Goal: Transaction & Acquisition: Obtain resource

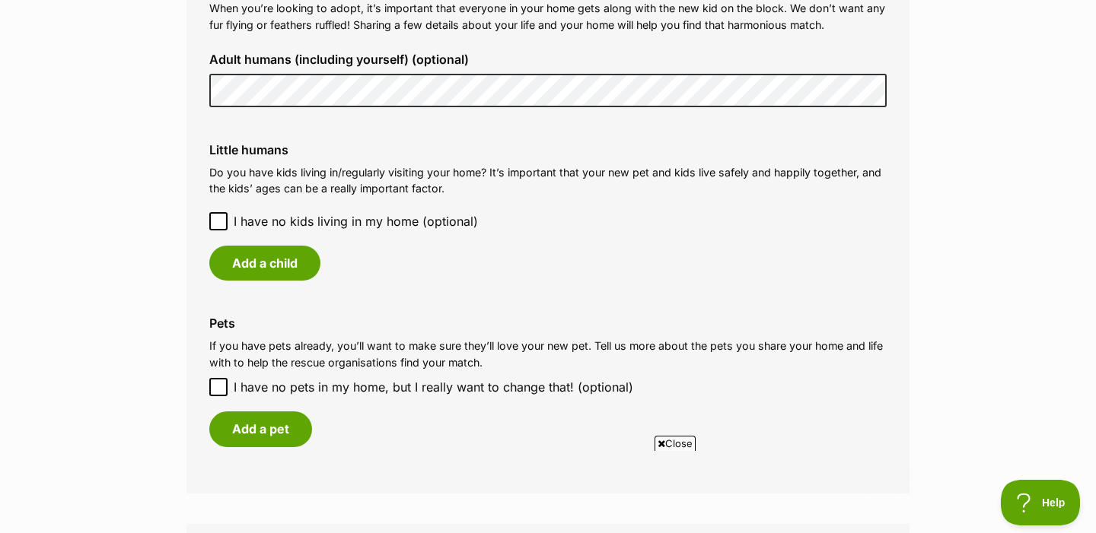
scroll to position [1204, 0]
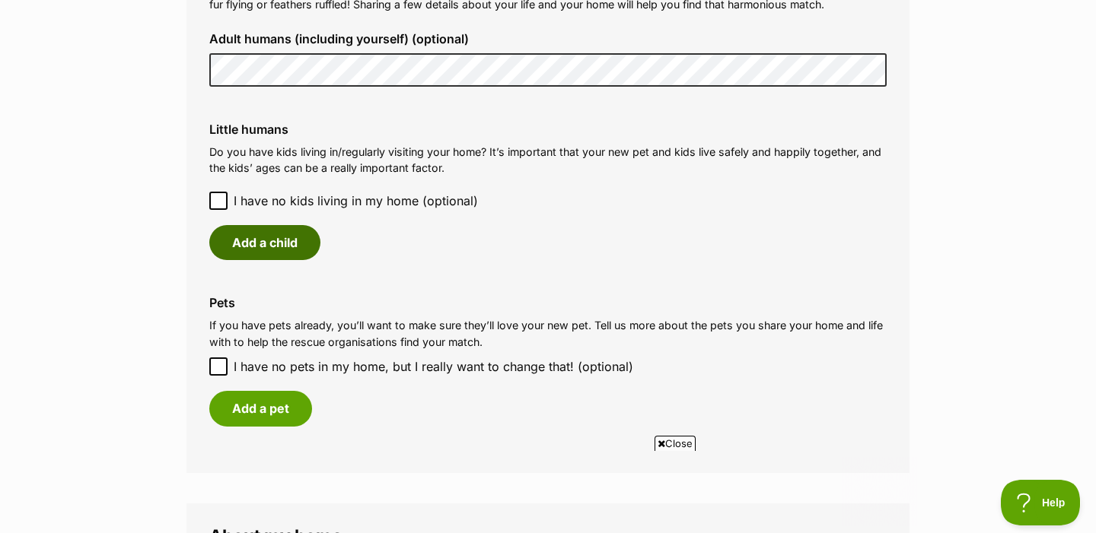
click at [295, 240] on button "Add a child" at bounding box center [264, 242] width 111 height 35
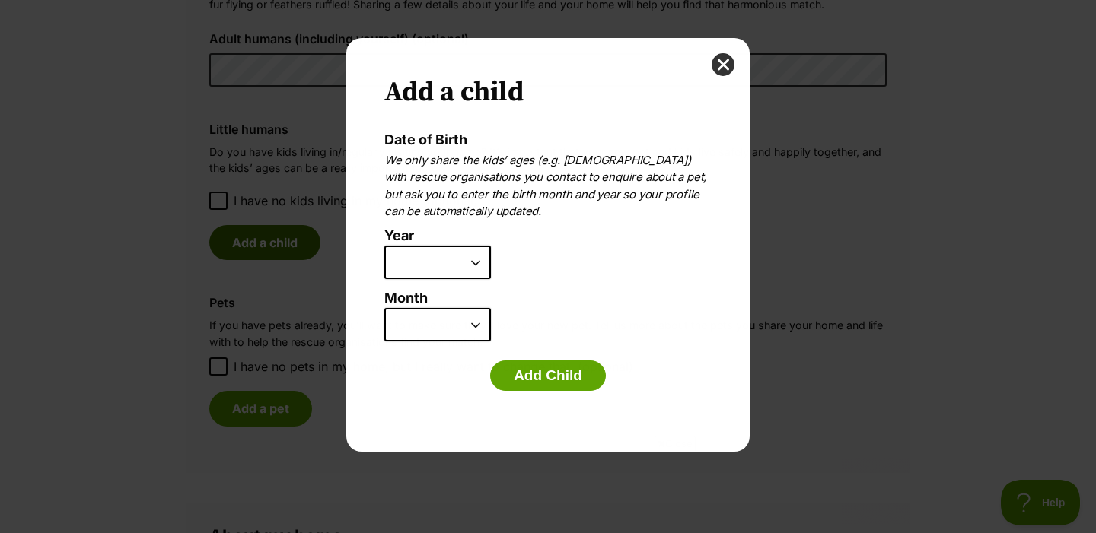
scroll to position [0, 0]
click at [467, 272] on select "2025 2024 2023 2022 2021 2020 2019 2018 2017 2016 2015 2014 2013 2012 2011 2010…" at bounding box center [437, 262] width 107 height 33
select select "2011"
click at [481, 327] on select "January February March April May June July August September October November De…" at bounding box center [437, 324] width 107 height 33
select select "8"
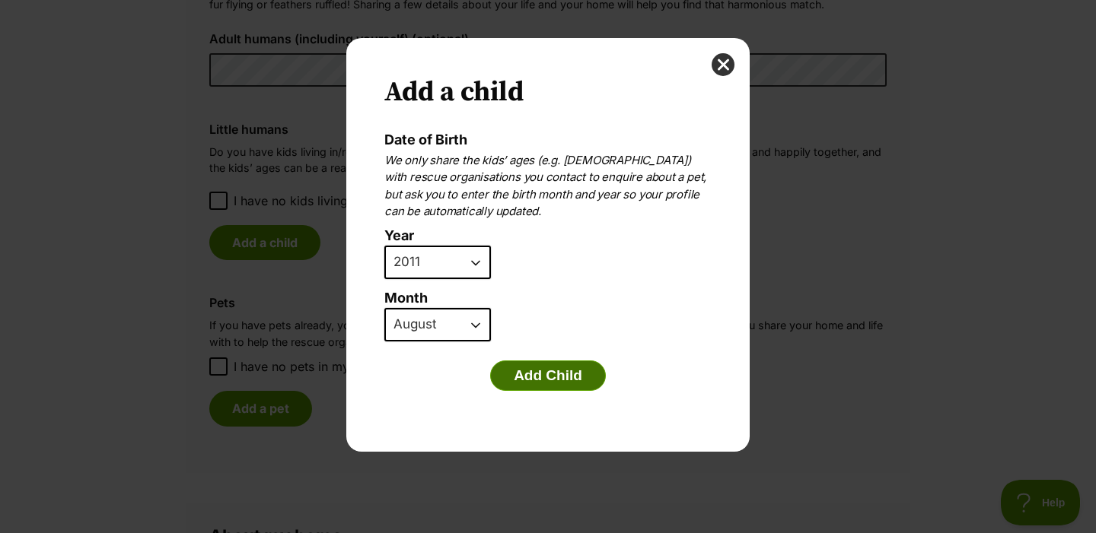
click at [540, 374] on button "Add Child" at bounding box center [548, 376] width 116 height 30
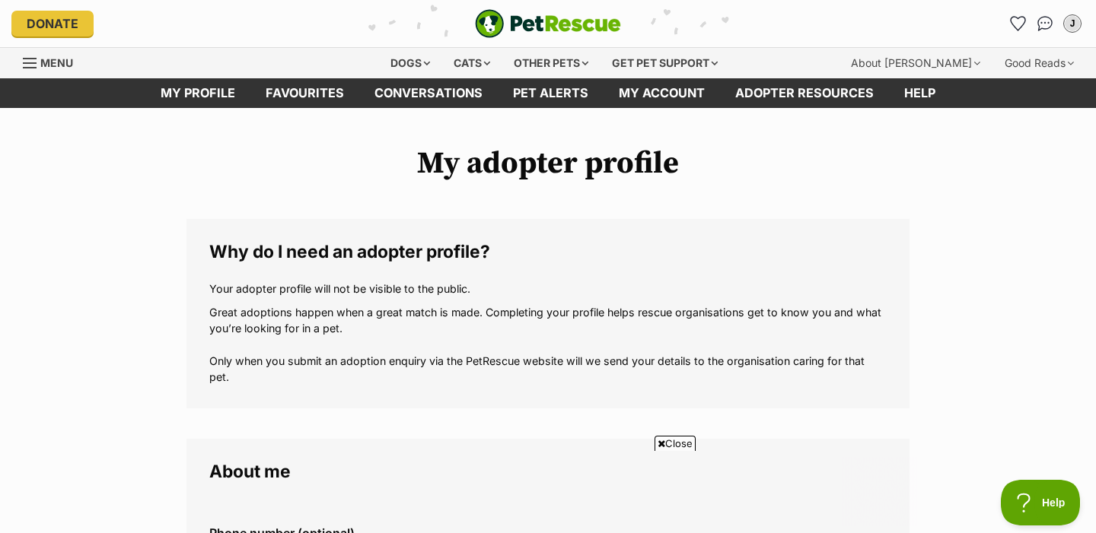
scroll to position [1204, 0]
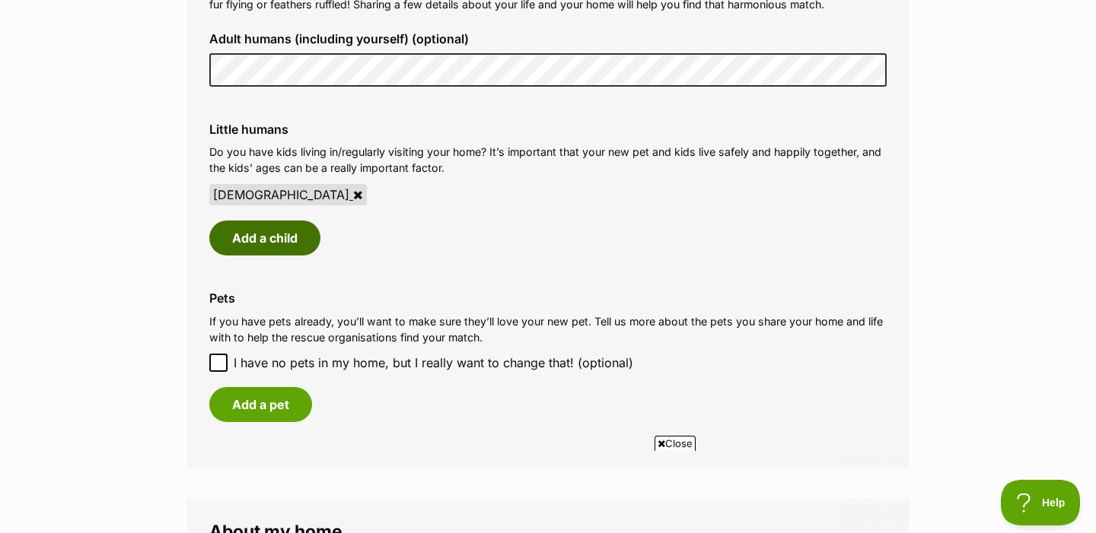
click at [291, 236] on button "Add a child" at bounding box center [264, 238] width 111 height 35
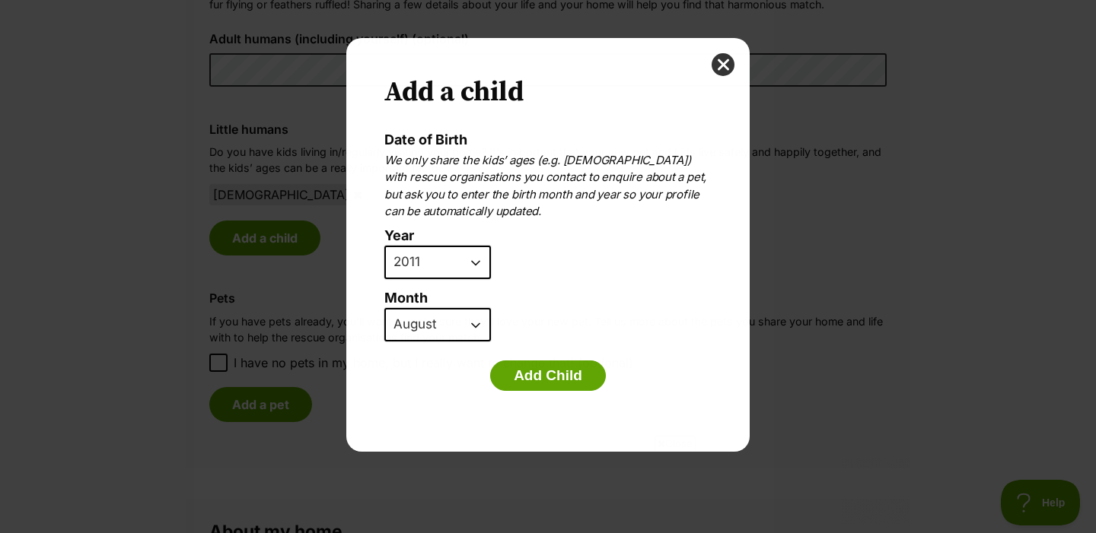
scroll to position [0, 0]
click at [455, 266] on select "2025 2024 2023 2022 2021 2020 2019 2018 2017 2016 2015 2014 2013 2012 2011 2010…" at bounding box center [437, 262] width 107 height 33
select select "2008"
click at [455, 321] on select "January February March April May June July August September October November De…" at bounding box center [437, 324] width 107 height 33
select select "12"
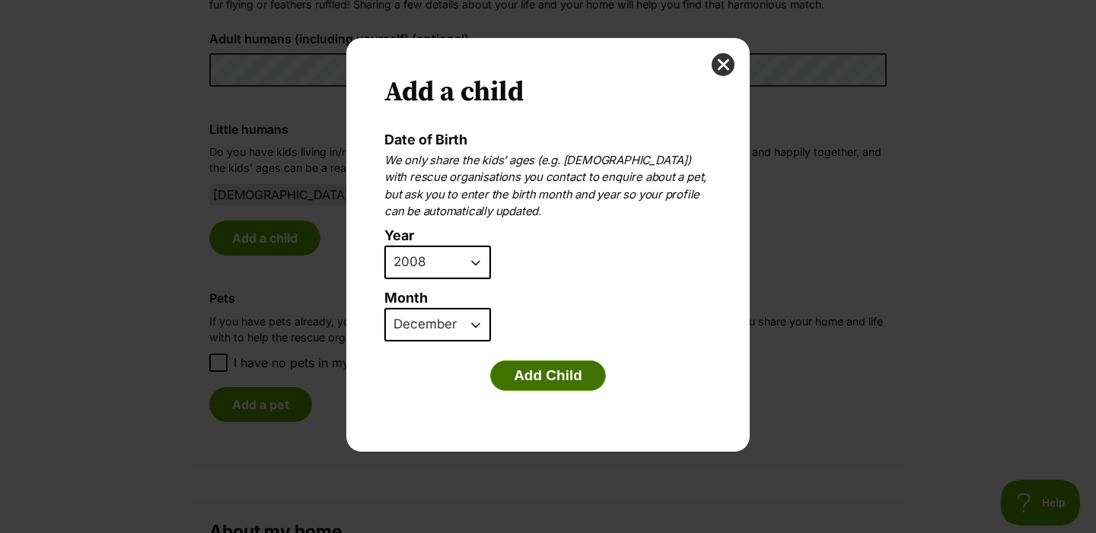
click at [575, 374] on button "Add Child" at bounding box center [548, 376] width 116 height 30
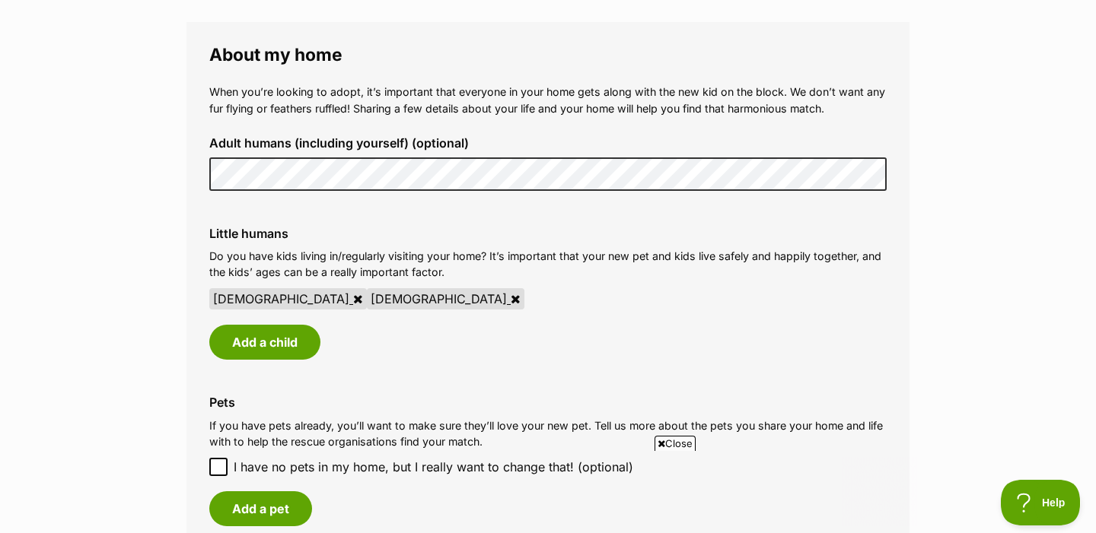
click at [871, 309] on li "14 year old 16 year old" at bounding box center [547, 298] width 677 height 21
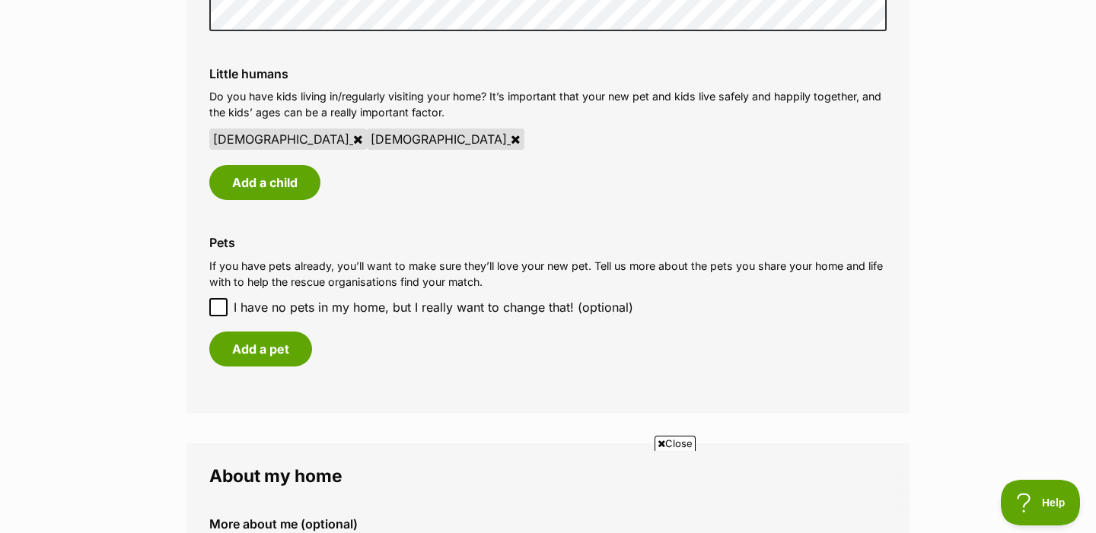
scroll to position [1260, 0]
click at [244, 348] on button "Add a pet" at bounding box center [260, 348] width 103 height 35
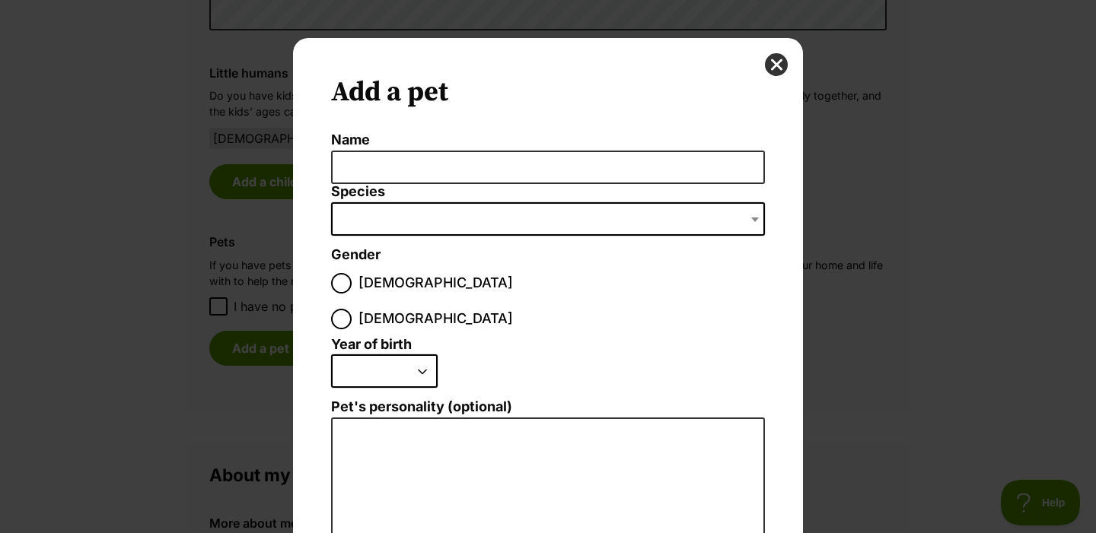
scroll to position [0, 0]
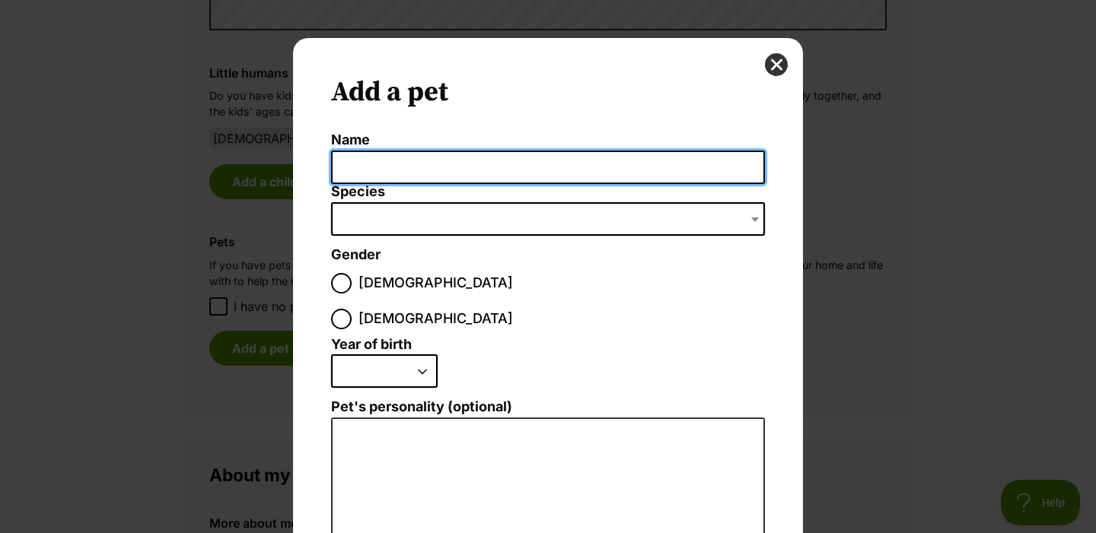
click at [447, 169] on input "Name" at bounding box center [548, 168] width 434 height 34
type input "Tiger"
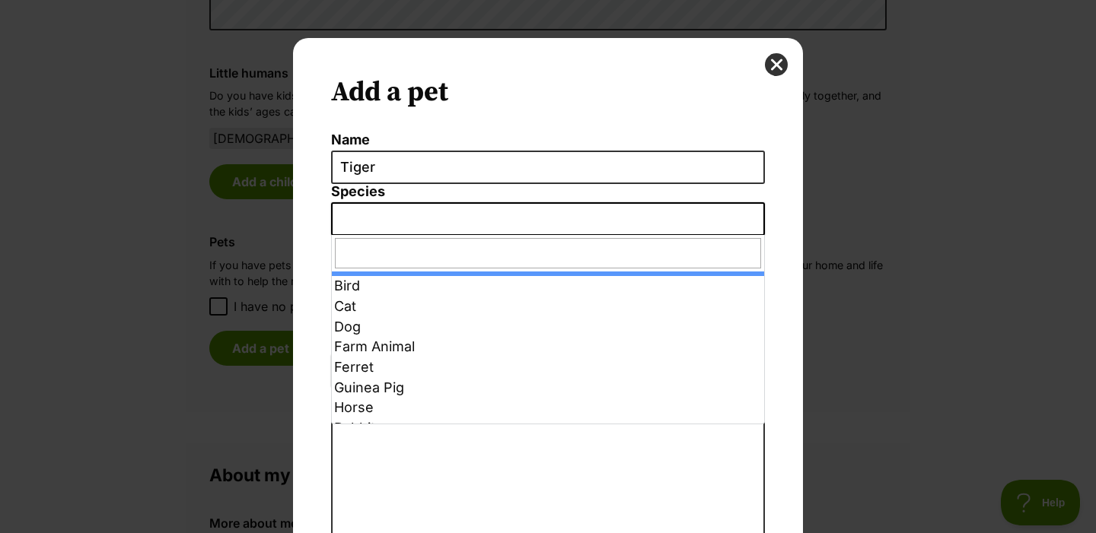
click at [444, 222] on span "Dialog Window - Close (Press escape to close)" at bounding box center [548, 218] width 434 height 33
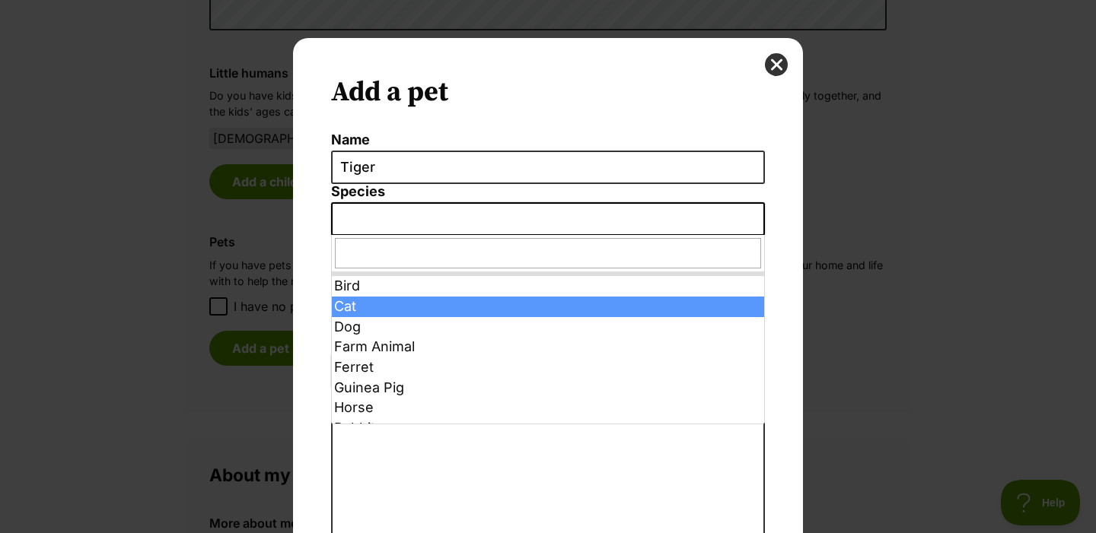
select select "2"
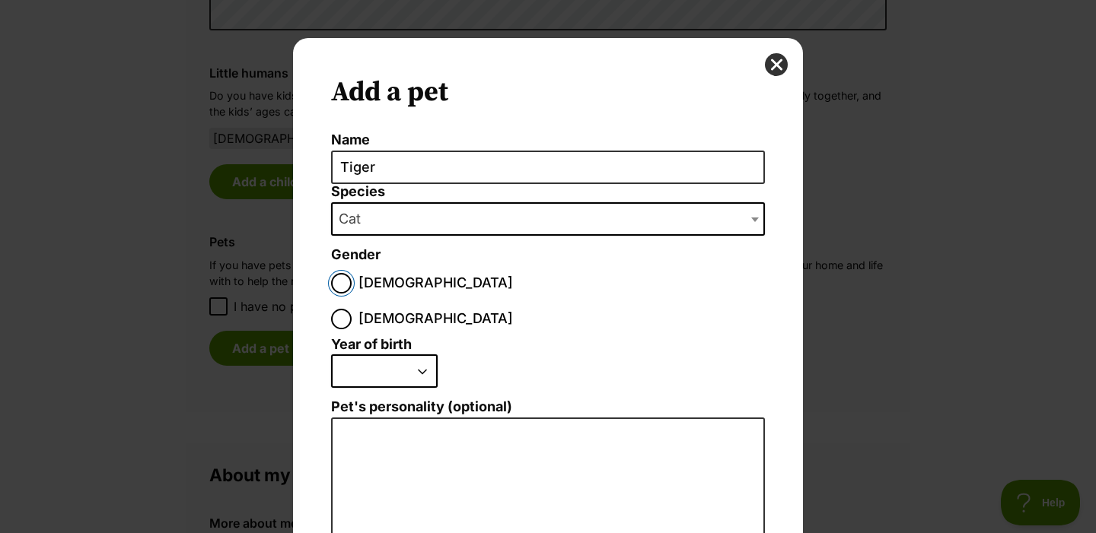
click at [342, 285] on input "Male" at bounding box center [341, 283] width 21 height 21
radio input "true"
click at [396, 355] on select "2025 2024 2023 2022 2021 2020 2019 2018 2017 2016 2015 2014 2013 2012 2011 2010…" at bounding box center [384, 371] width 107 height 33
select select "2013"
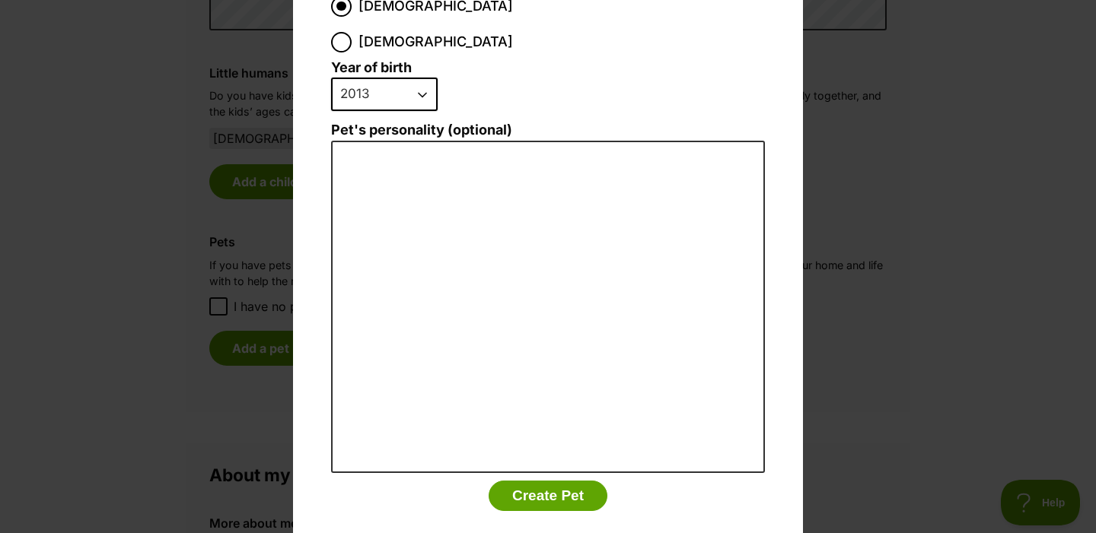
scroll to position [280, 0]
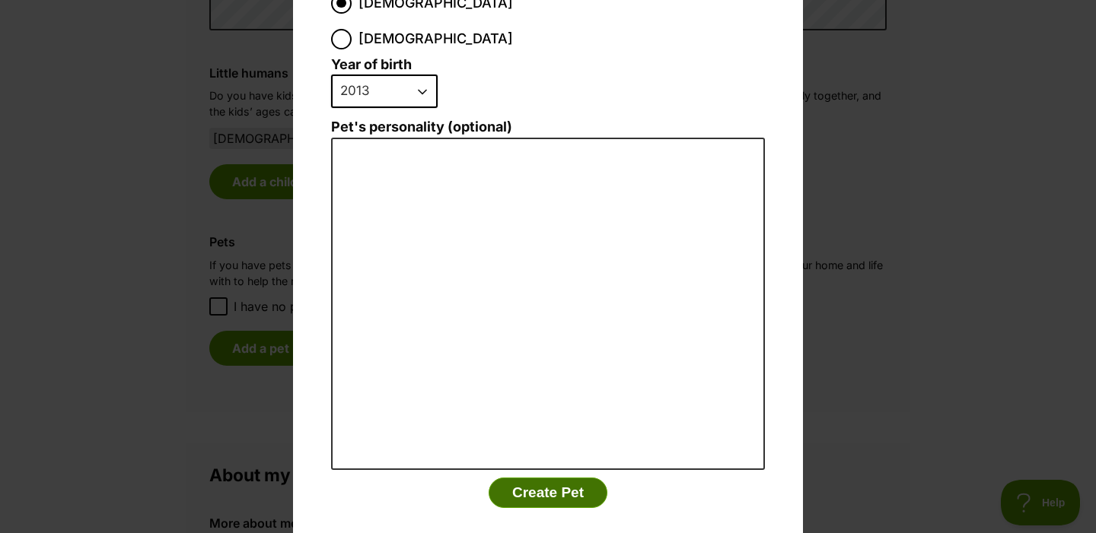
click at [551, 478] on button "Create Pet" at bounding box center [548, 493] width 119 height 30
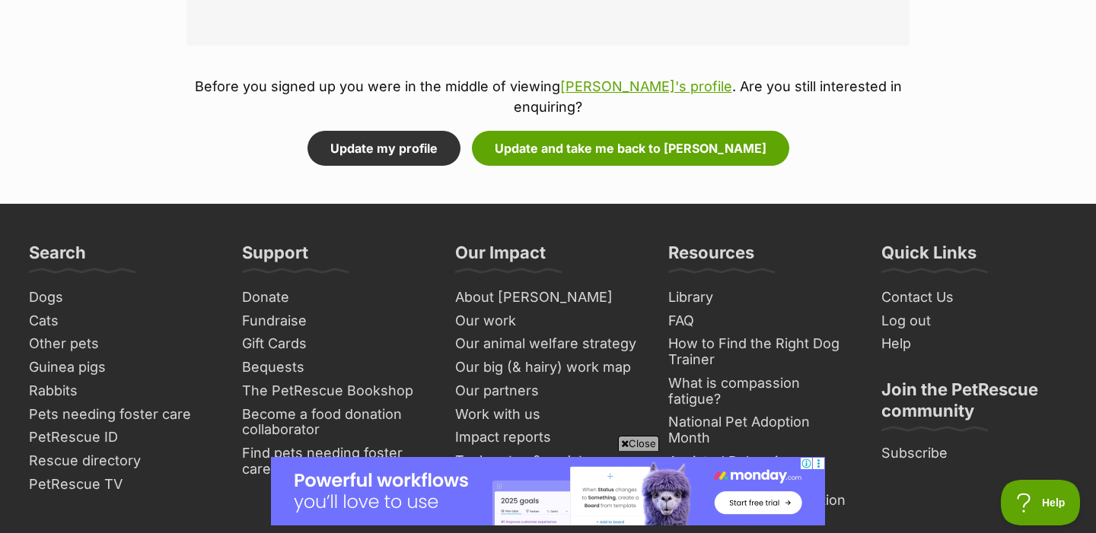
scroll to position [2186, 0]
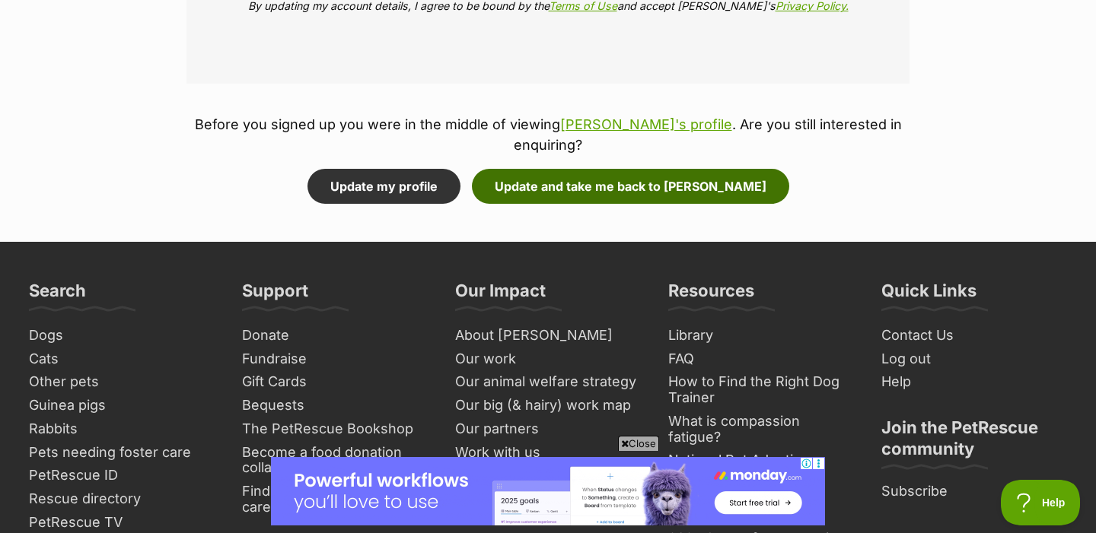
click at [580, 169] on button "Update and take me back to Daphne" at bounding box center [630, 186] width 317 height 35
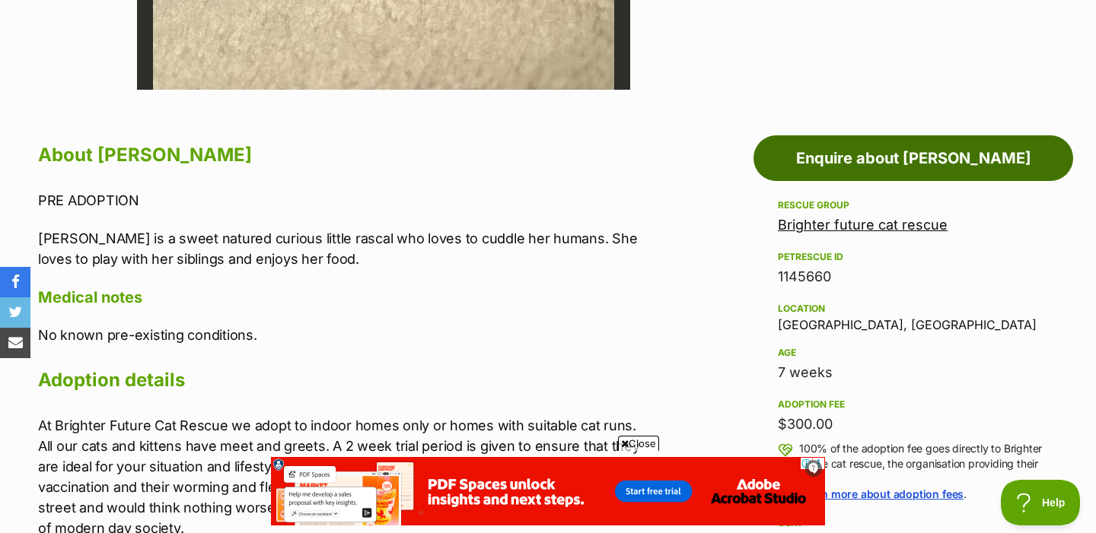
click at [905, 166] on link "Enquire about [PERSON_NAME]" at bounding box center [913, 158] width 320 height 46
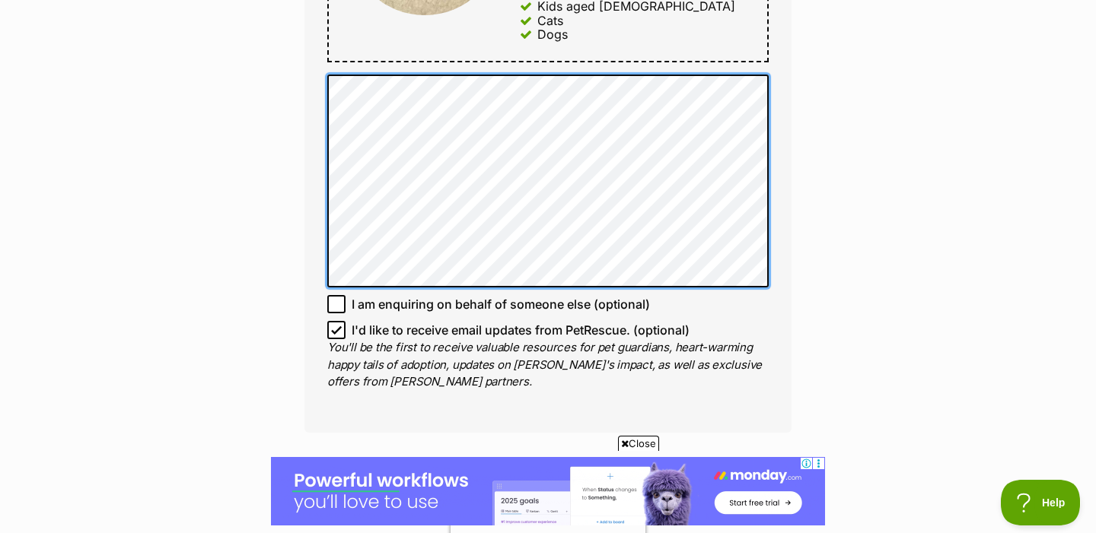
scroll to position [998, 0]
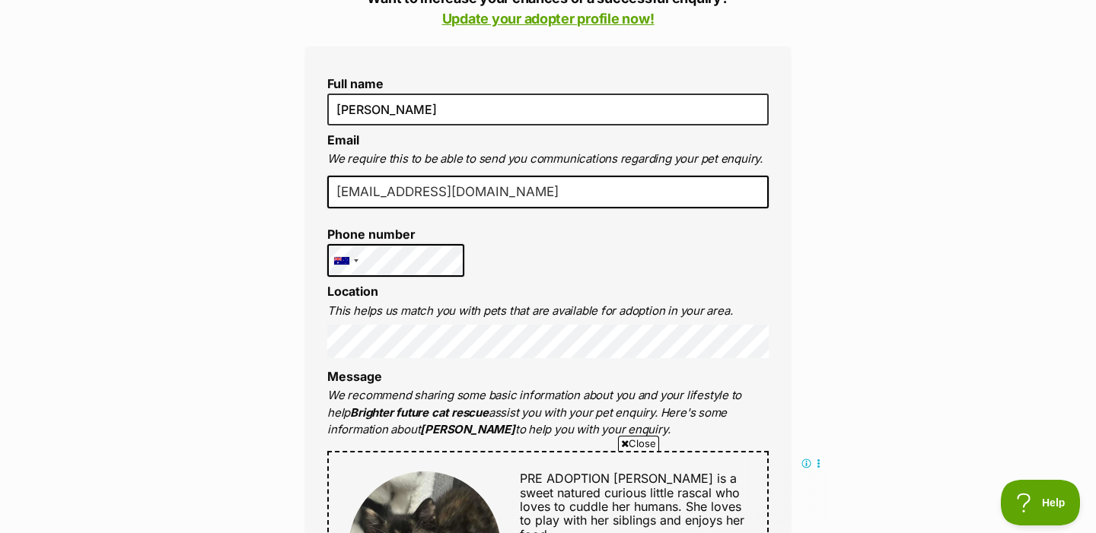
scroll to position [379, 0]
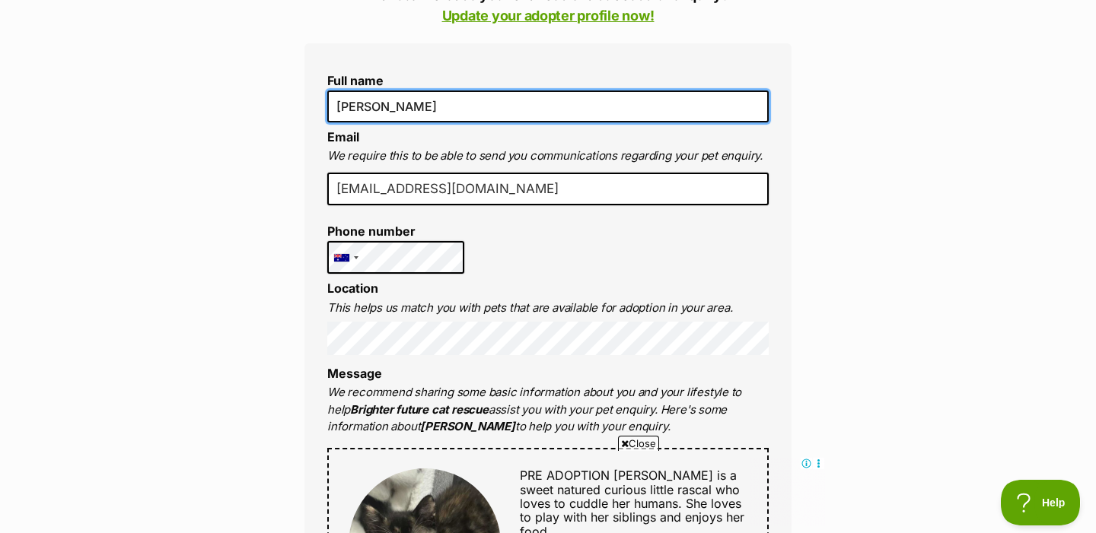
click at [425, 112] on input "[PERSON_NAME]" at bounding box center [547, 107] width 441 height 32
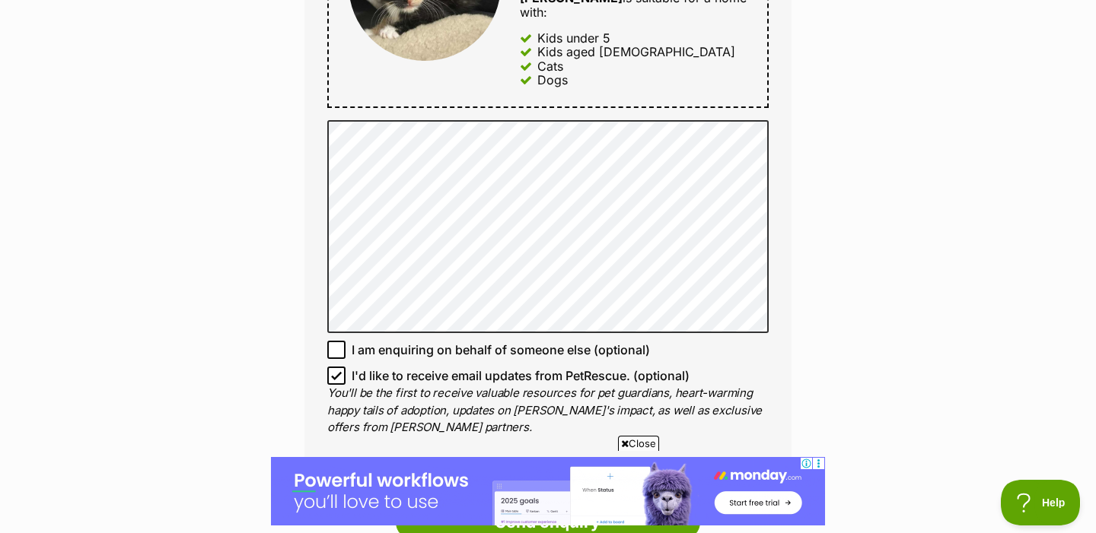
scroll to position [938, 0]
click at [462, 342] on span "I am enquiring on behalf of someone else (optional)" at bounding box center [501, 351] width 298 height 18
click at [345, 342] on input "I am enquiring on behalf of someone else (optional)" at bounding box center [336, 351] width 18 height 18
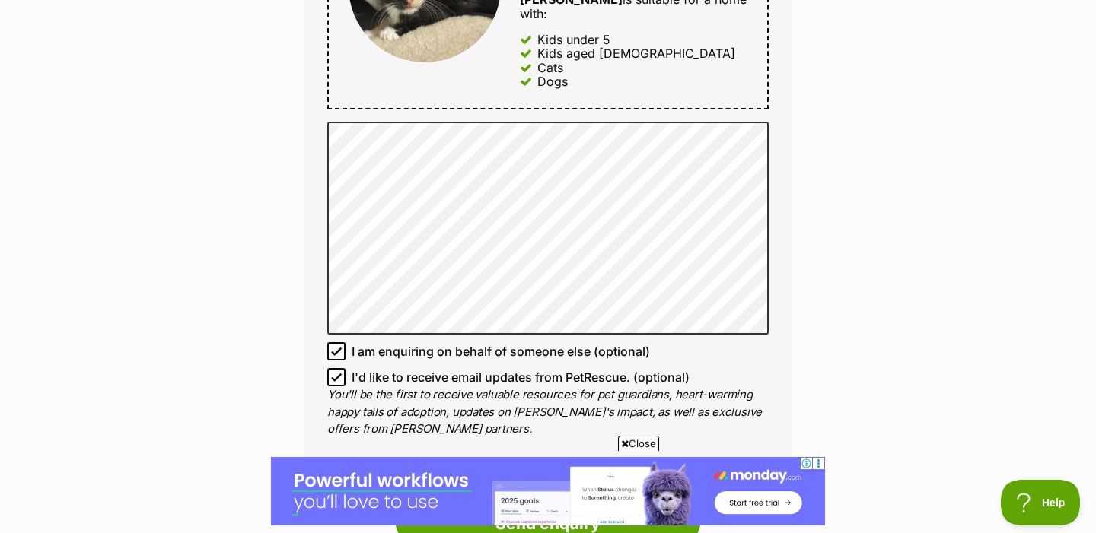
click at [456, 342] on span "I am enquiring on behalf of someone else (optional)" at bounding box center [501, 351] width 298 height 18
click at [345, 342] on input "I am enquiring on behalf of someone else (optional)" at bounding box center [336, 351] width 18 height 18
checkbox input "false"
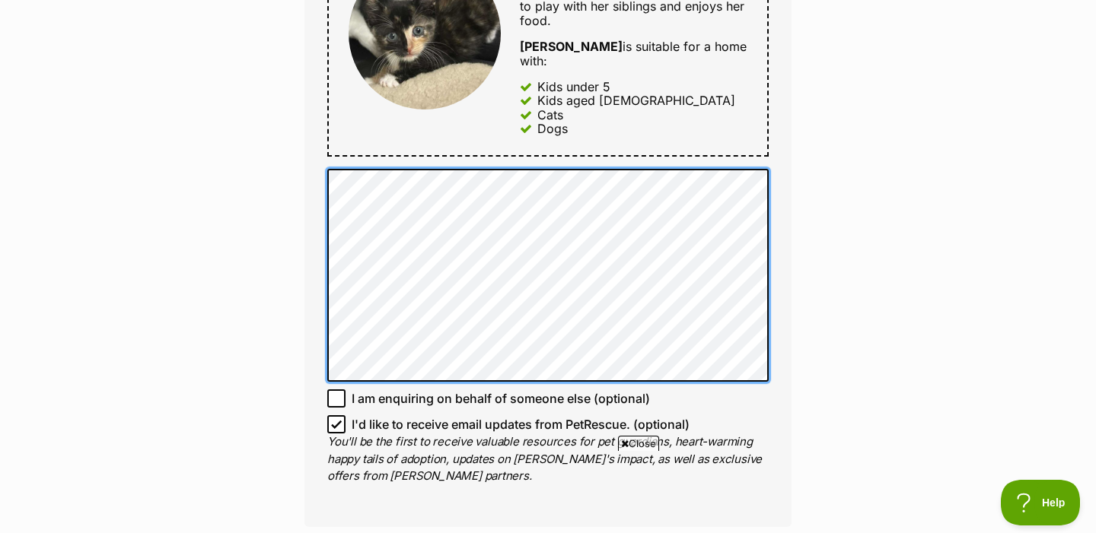
scroll to position [0, 0]
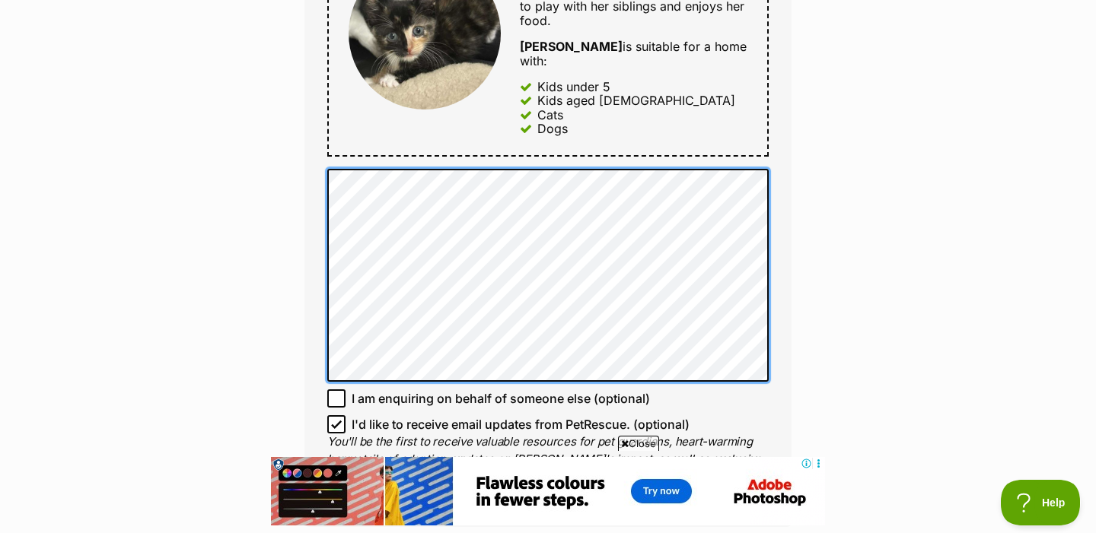
click at [318, 170] on div "Full name Jenna Email We require this to be able to send you communications reg…" at bounding box center [547, 29] width 487 height 995
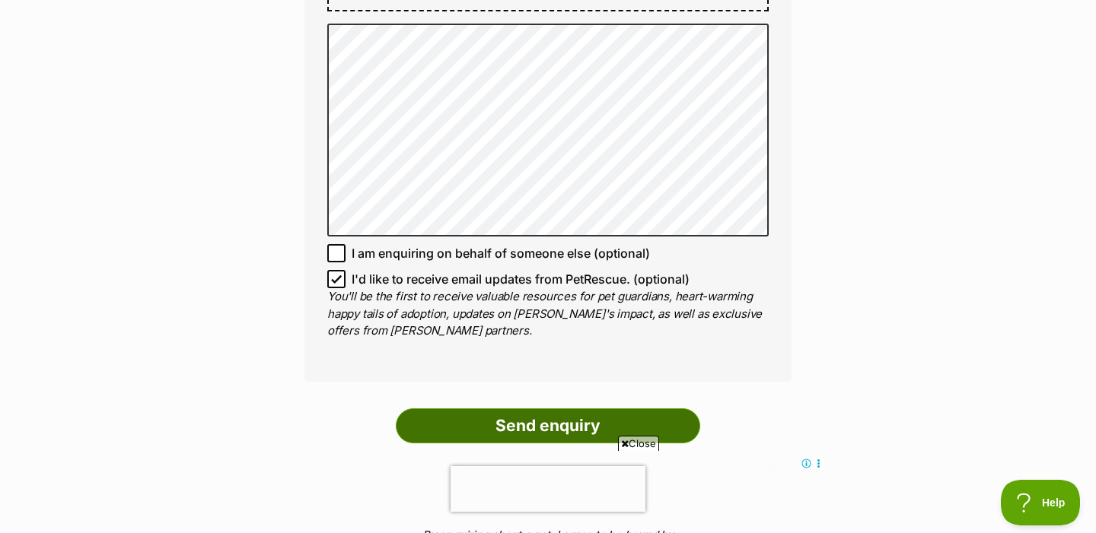
click at [529, 415] on input "Send enquiry" at bounding box center [548, 426] width 304 height 35
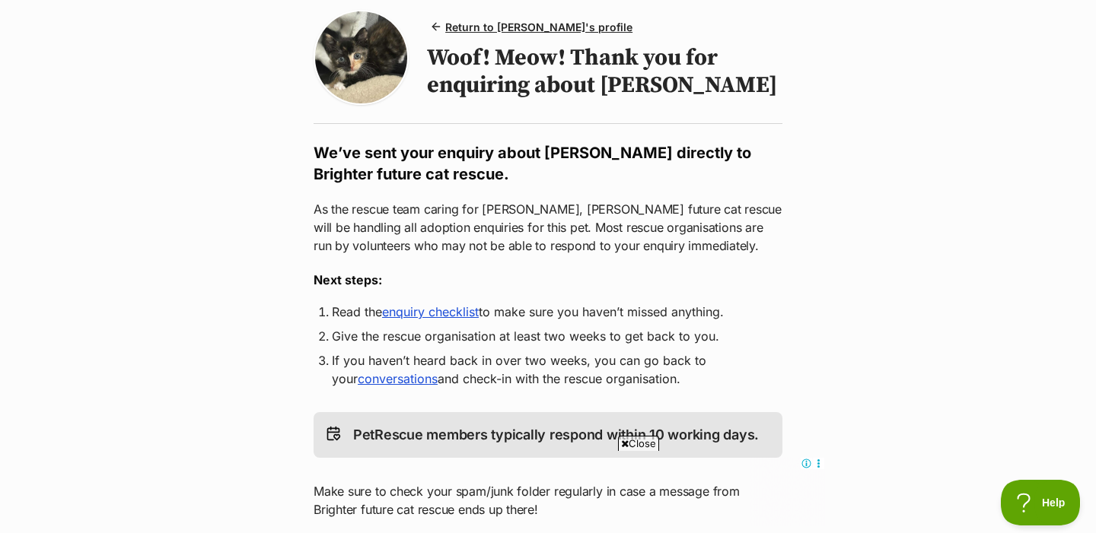
scroll to position [124, 0]
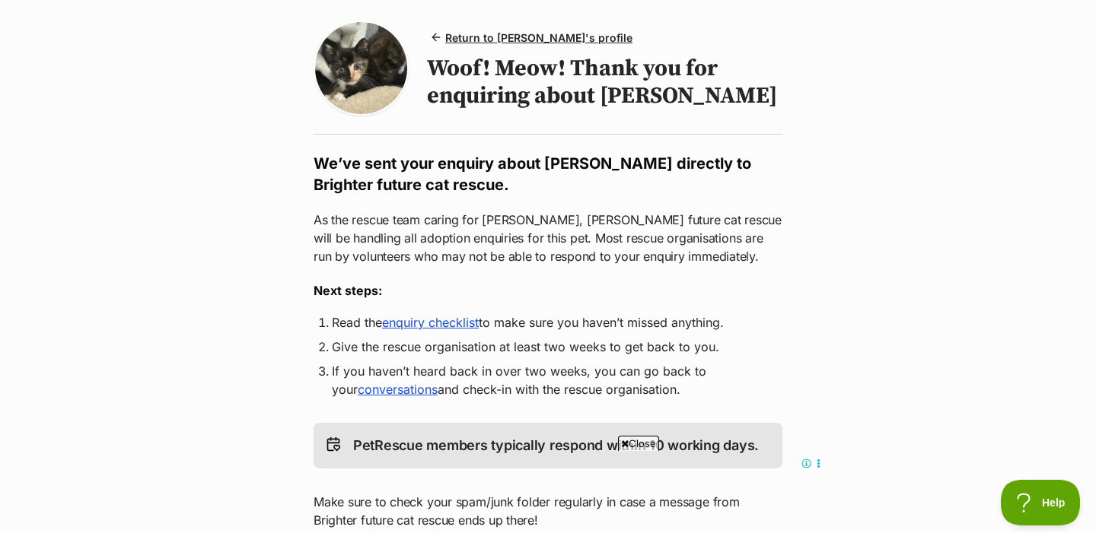
click at [431, 321] on link "enquiry checklist" at bounding box center [430, 322] width 97 height 15
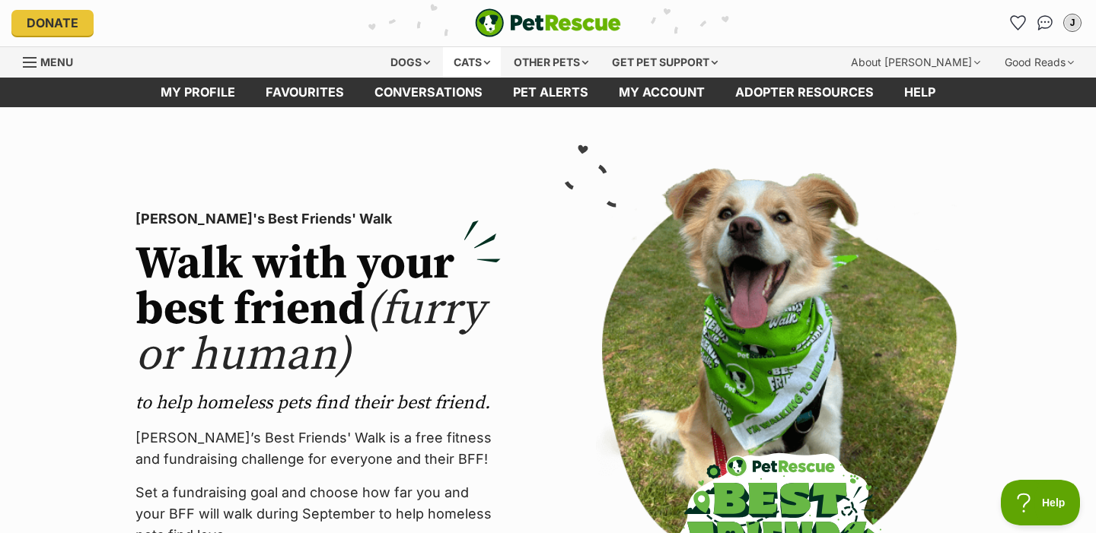
click at [472, 65] on div "Cats" at bounding box center [472, 62] width 58 height 30
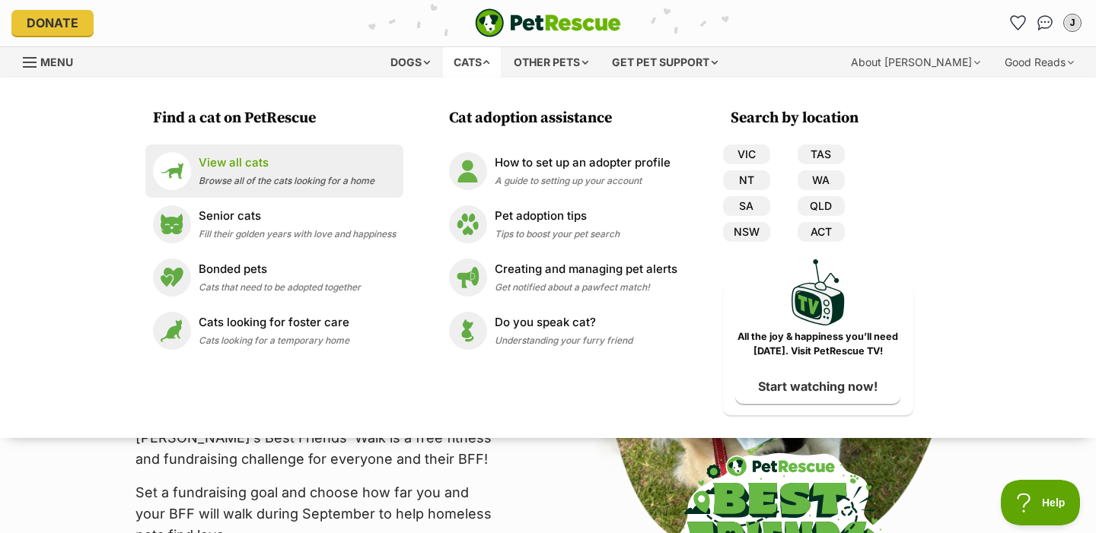
click at [277, 169] on p "View all cats" at bounding box center [287, 163] width 176 height 18
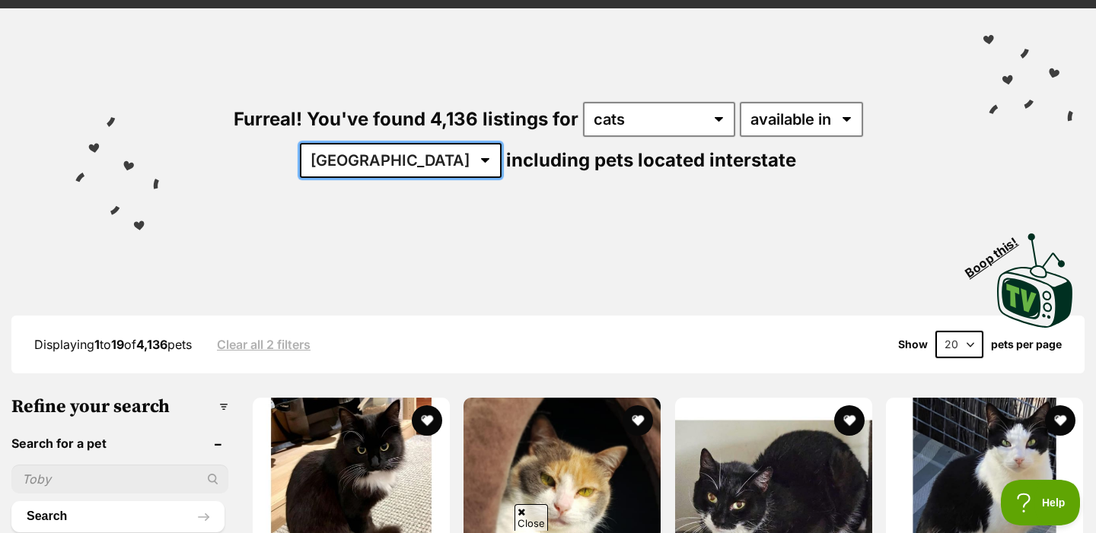
click at [502, 143] on select "[GEOGRAPHIC_DATA] [GEOGRAPHIC_DATA] [GEOGRAPHIC_DATA] [GEOGRAPHIC_DATA] [GEOGRA…" at bounding box center [401, 160] width 202 height 35
select select "NSW"
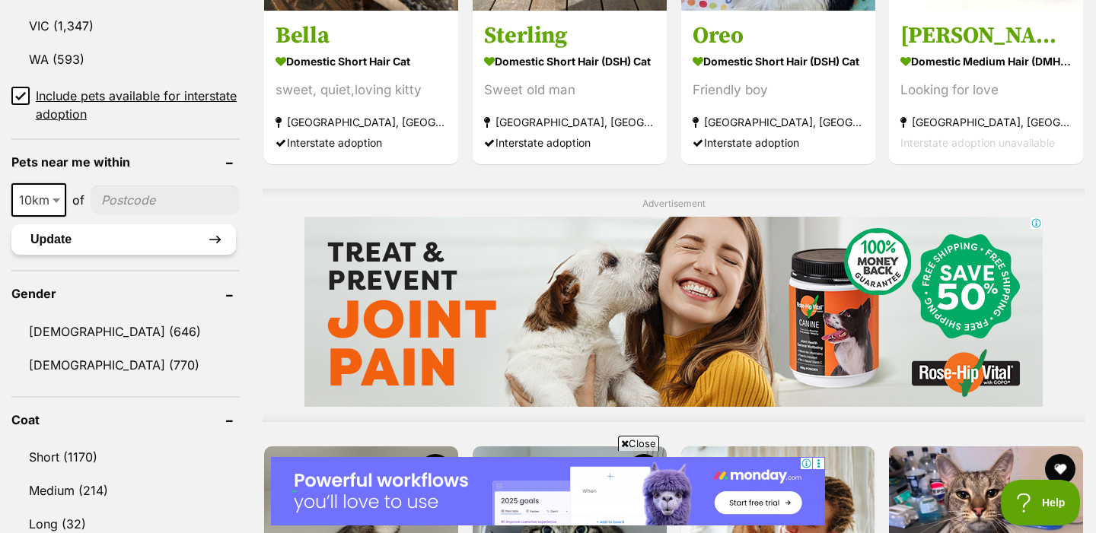
scroll to position [1046, 0]
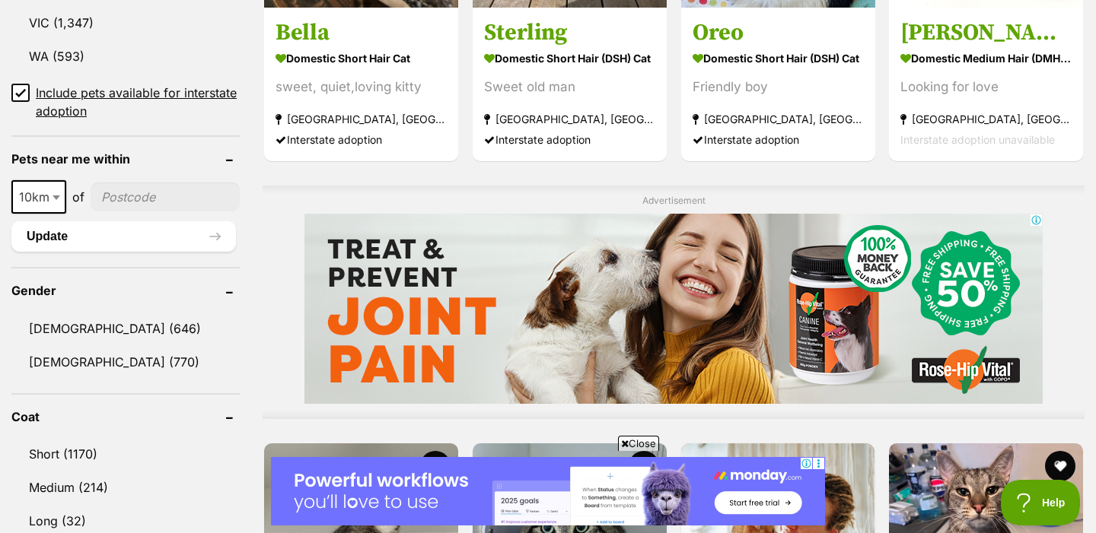
click at [56, 196] on b at bounding box center [57, 198] width 8 height 5
select select "100"
click at [156, 194] on input"] "postcode" at bounding box center [169, 197] width 142 height 29
type input"] "2518"
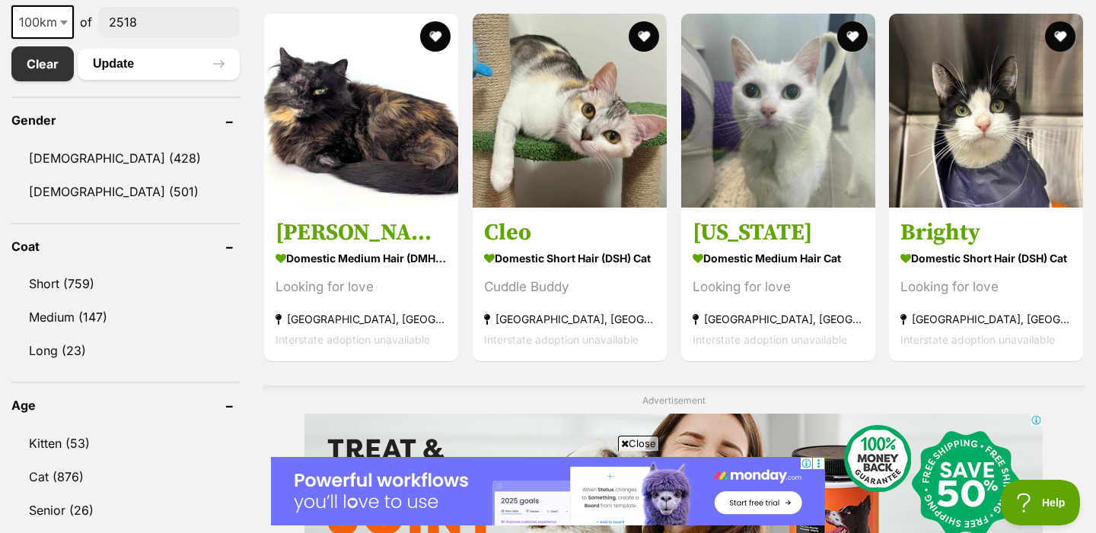
scroll to position [817, 0]
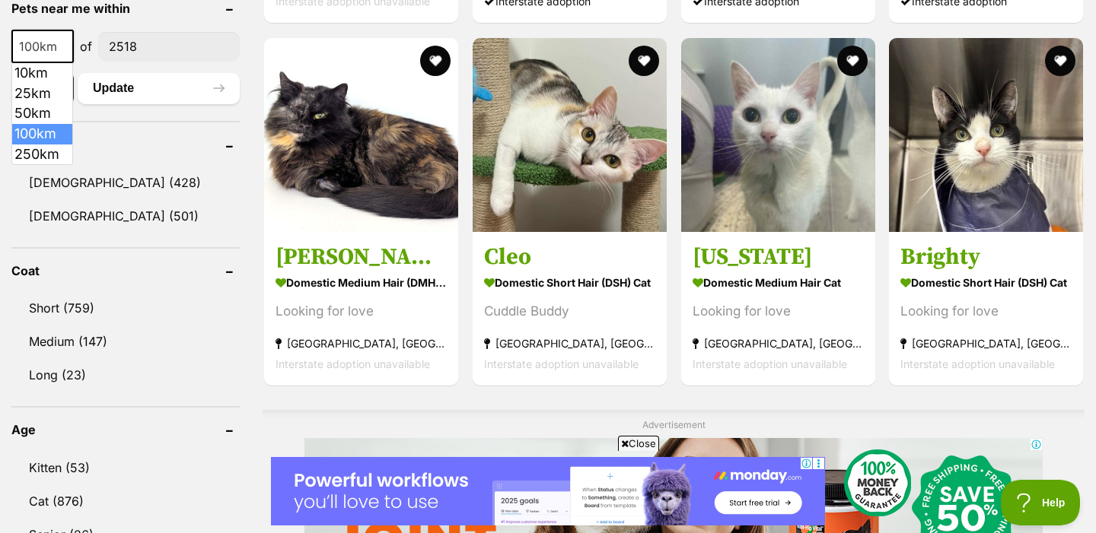
click at [48, 45] on span "100km" at bounding box center [42, 46] width 59 height 21
select select "250"
click at [158, 93] on button "Update" at bounding box center [159, 88] width 162 height 30
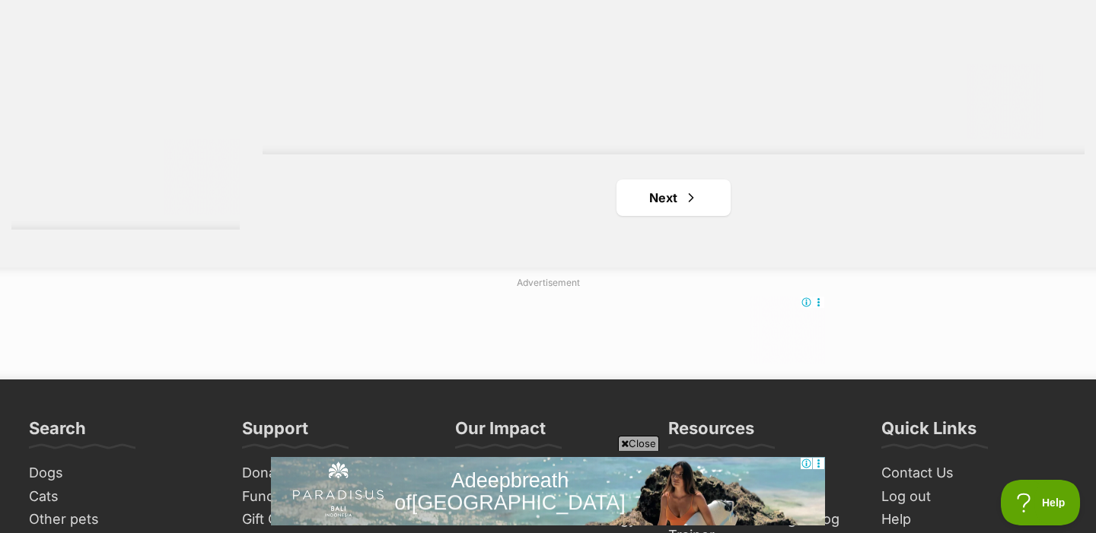
scroll to position [2814, 0]
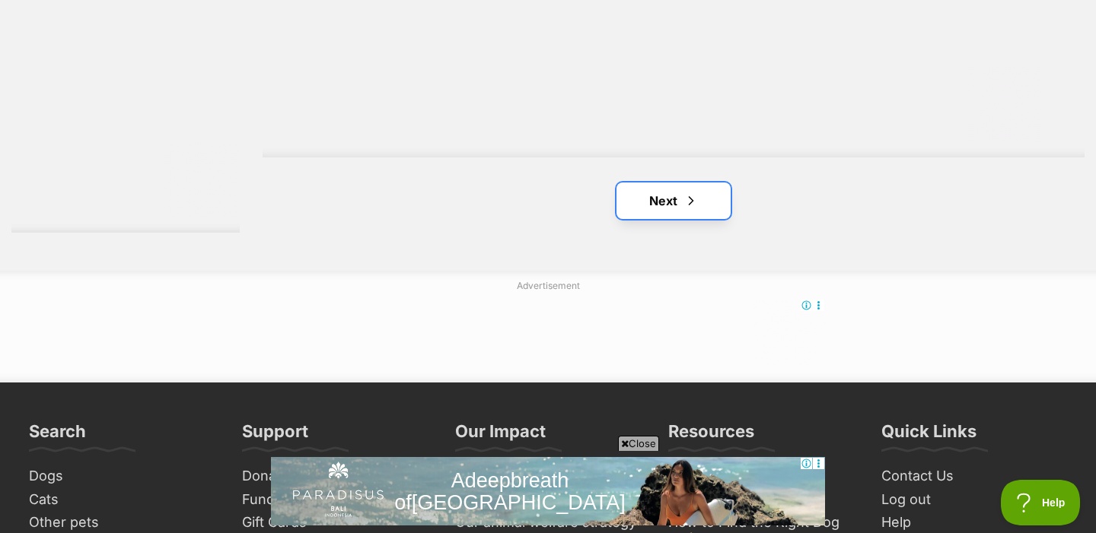
click at [705, 191] on link "Next" at bounding box center [673, 201] width 114 height 37
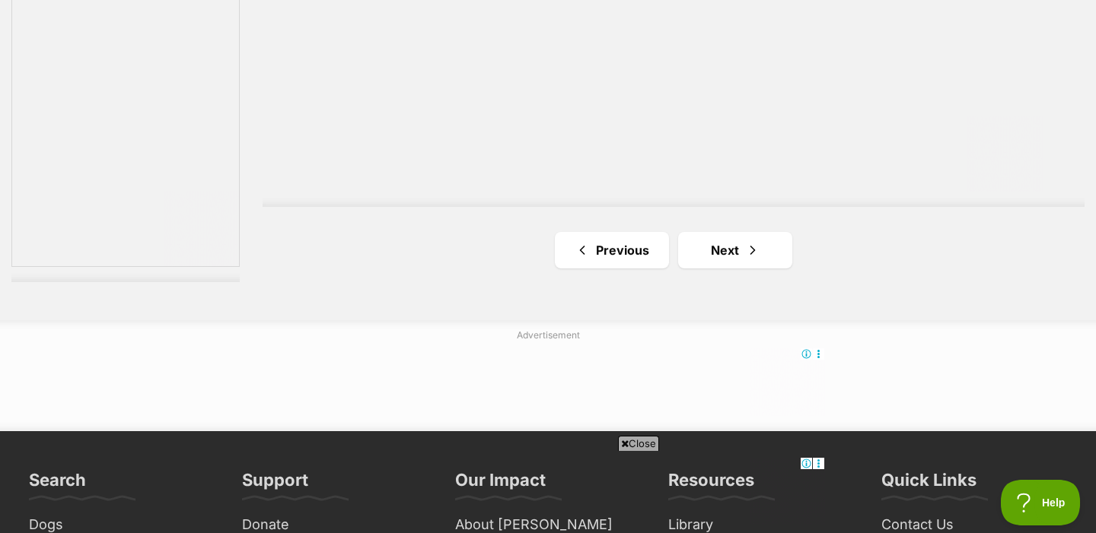
scroll to position [2844, 0]
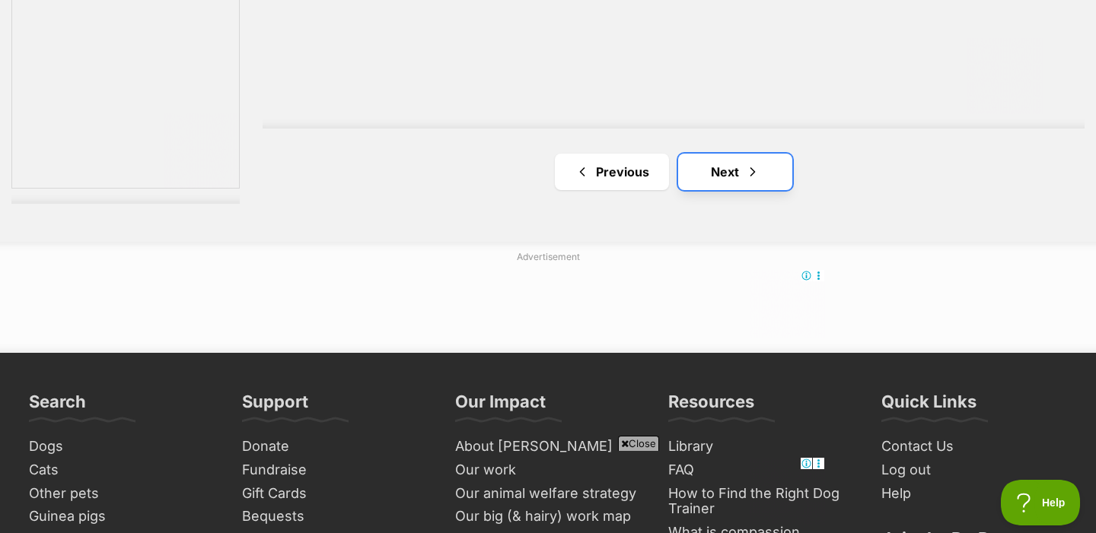
click at [705, 176] on link "Next" at bounding box center [735, 172] width 114 height 37
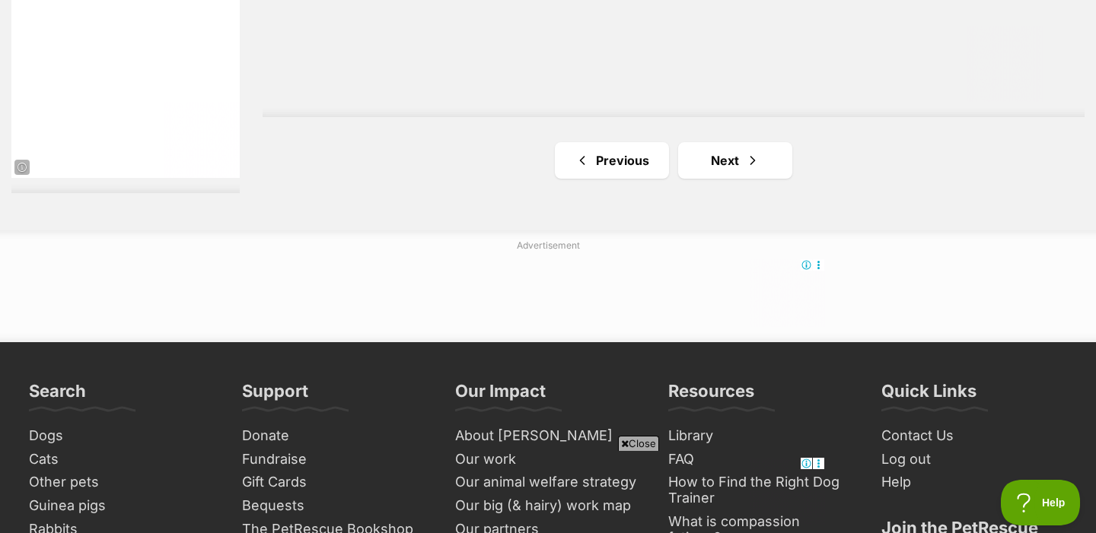
scroll to position [2947, 0]
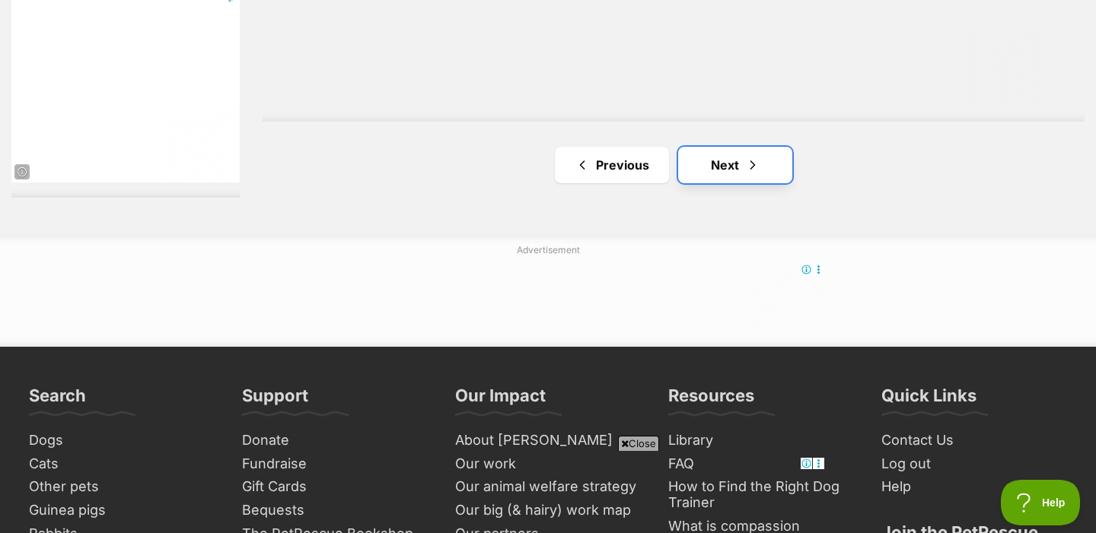
click at [689, 165] on link "Next" at bounding box center [735, 165] width 114 height 37
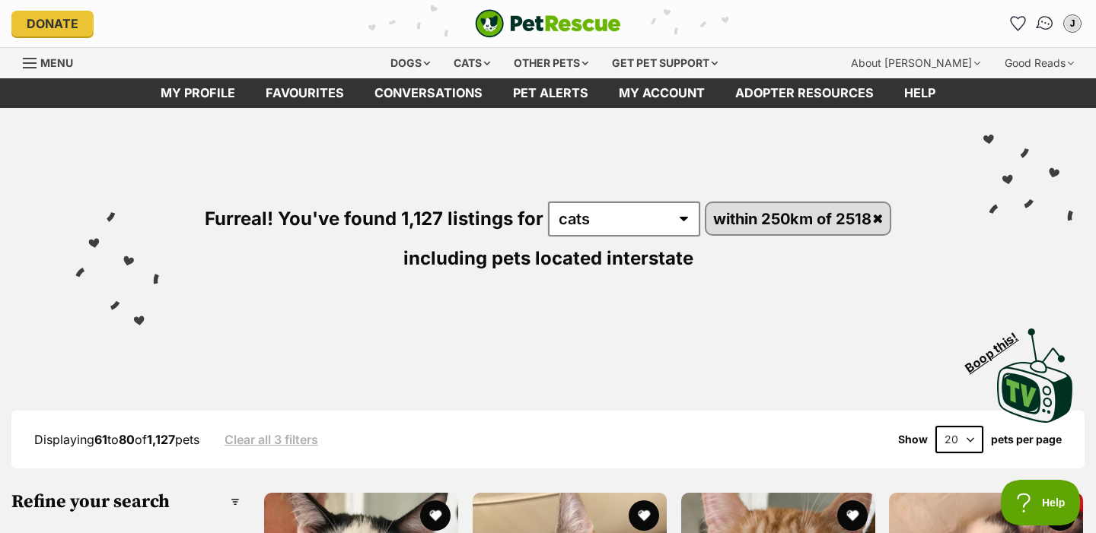
click at [1049, 17] on img "Conversations" at bounding box center [1045, 24] width 21 height 20
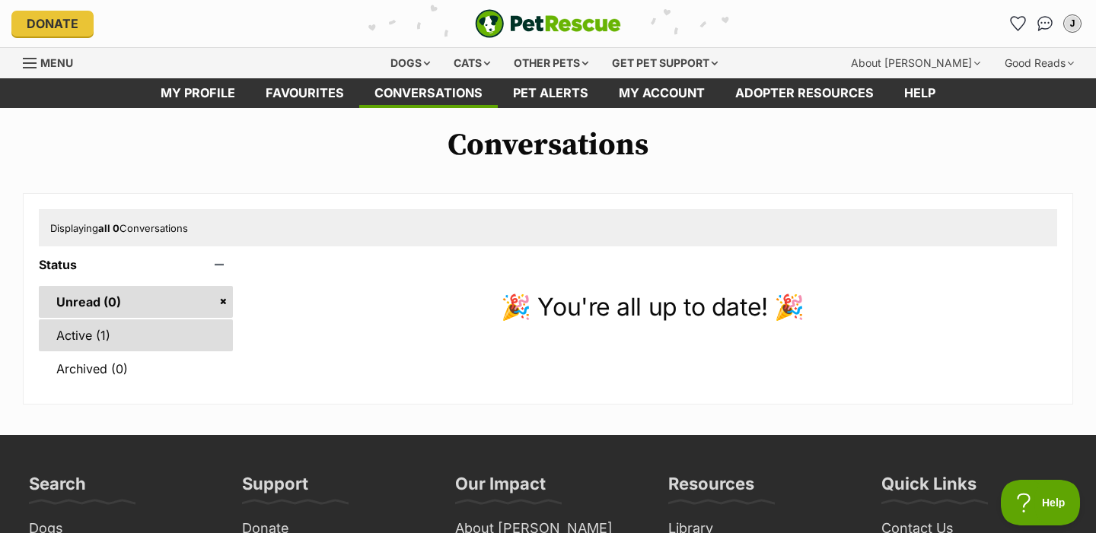
click at [139, 333] on link "Active (1)" at bounding box center [136, 336] width 194 height 32
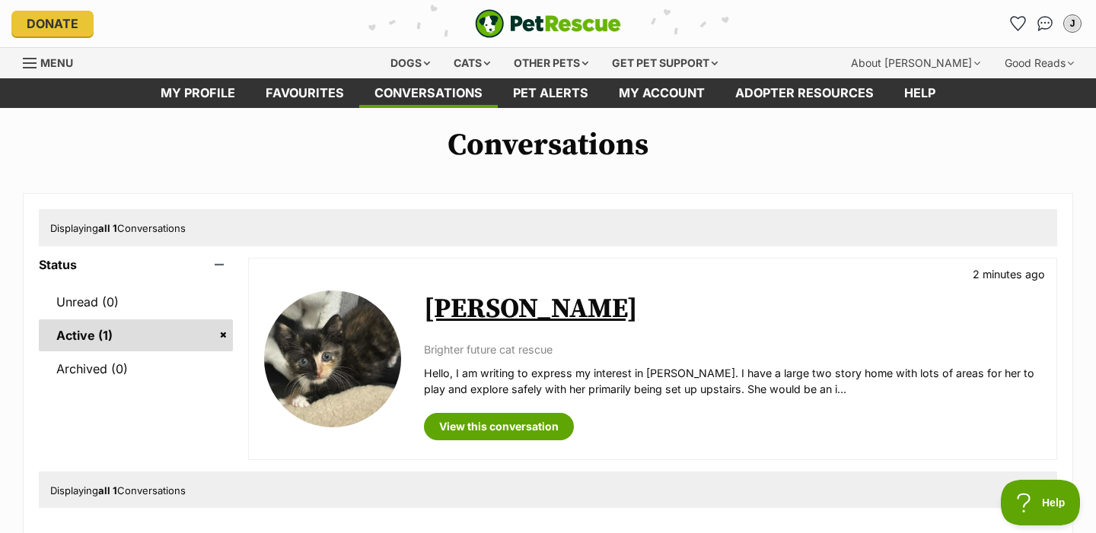
click at [485, 317] on link "[PERSON_NAME]" at bounding box center [531, 309] width 214 height 34
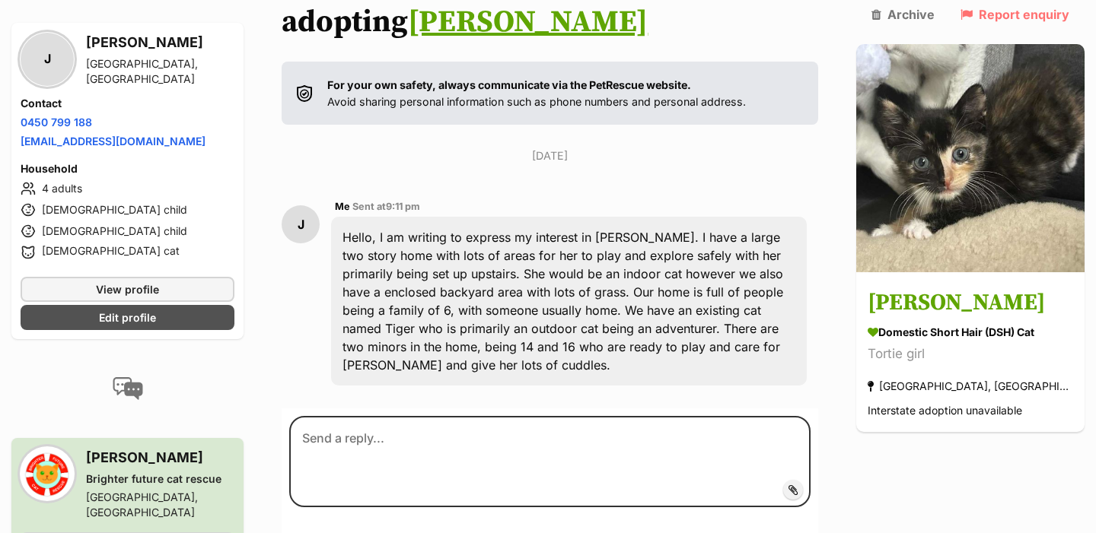
scroll to position [246, 0]
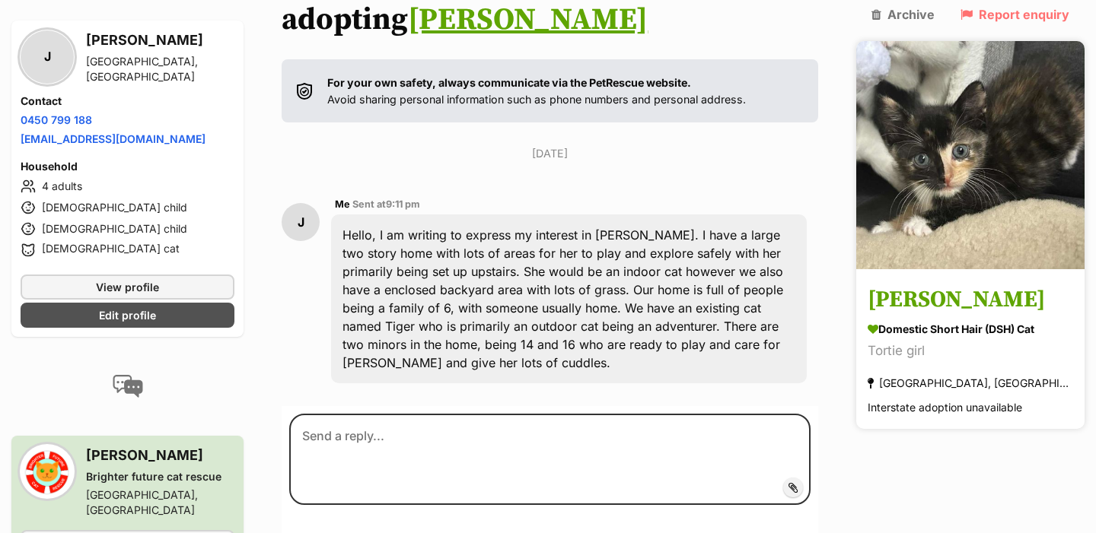
click at [961, 284] on h3 "[PERSON_NAME]" at bounding box center [970, 301] width 205 height 34
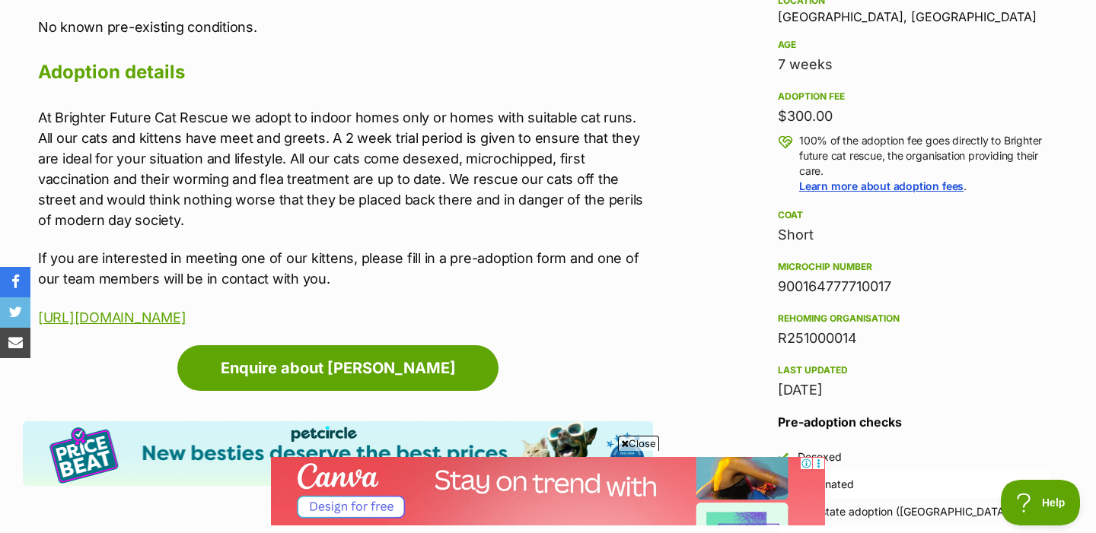
scroll to position [1030, 0]
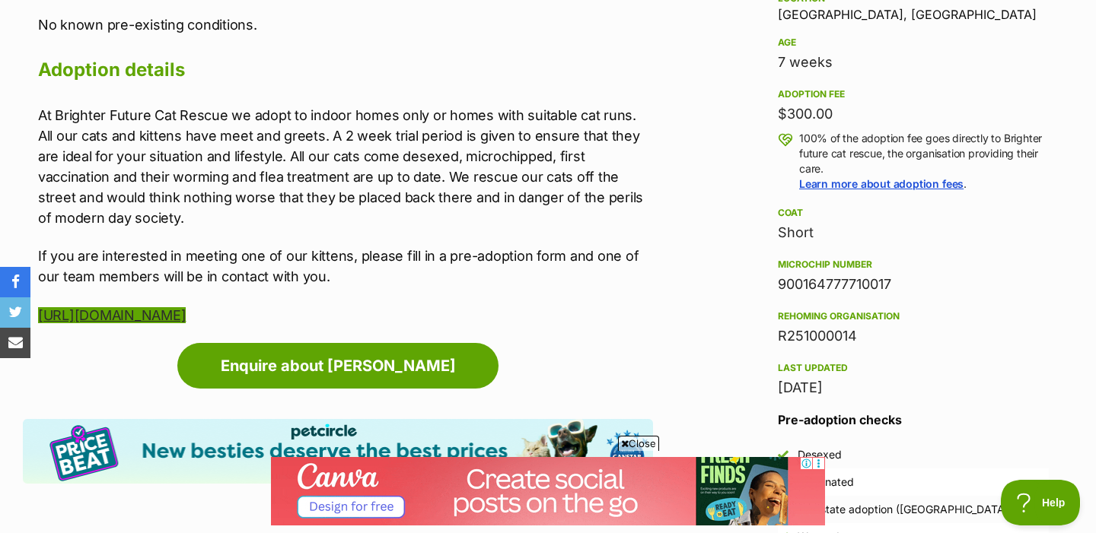
click at [186, 320] on link "[URL][DOMAIN_NAME]" at bounding box center [112, 315] width 148 height 16
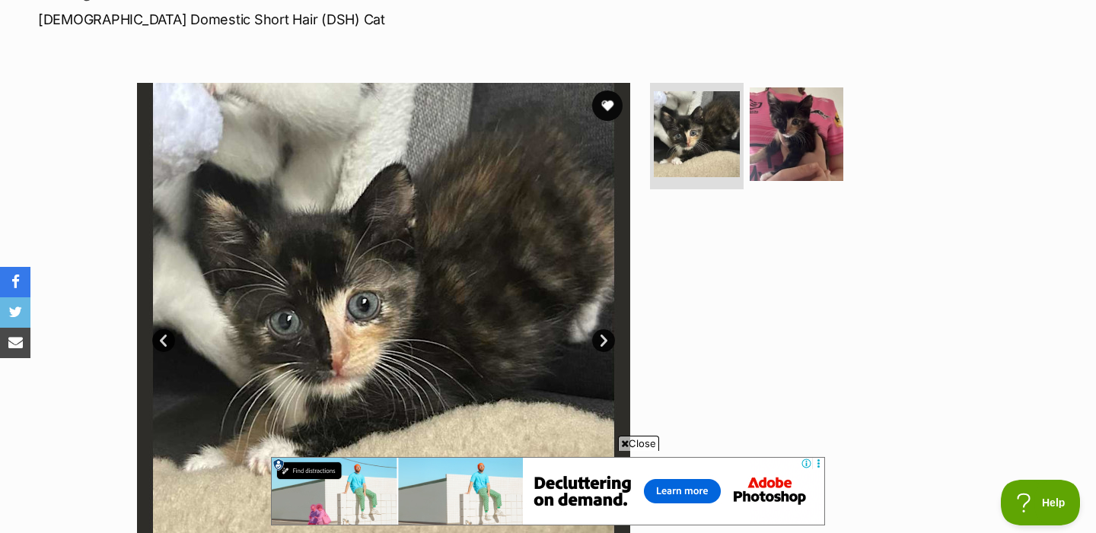
scroll to position [266, 0]
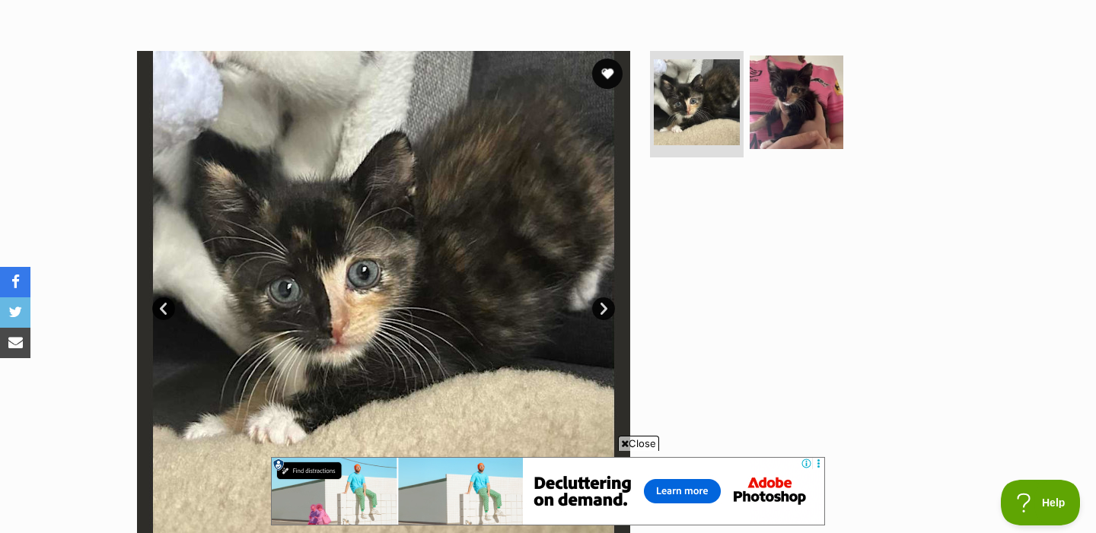
click at [614, 310] on link "Next" at bounding box center [603, 309] width 23 height 23
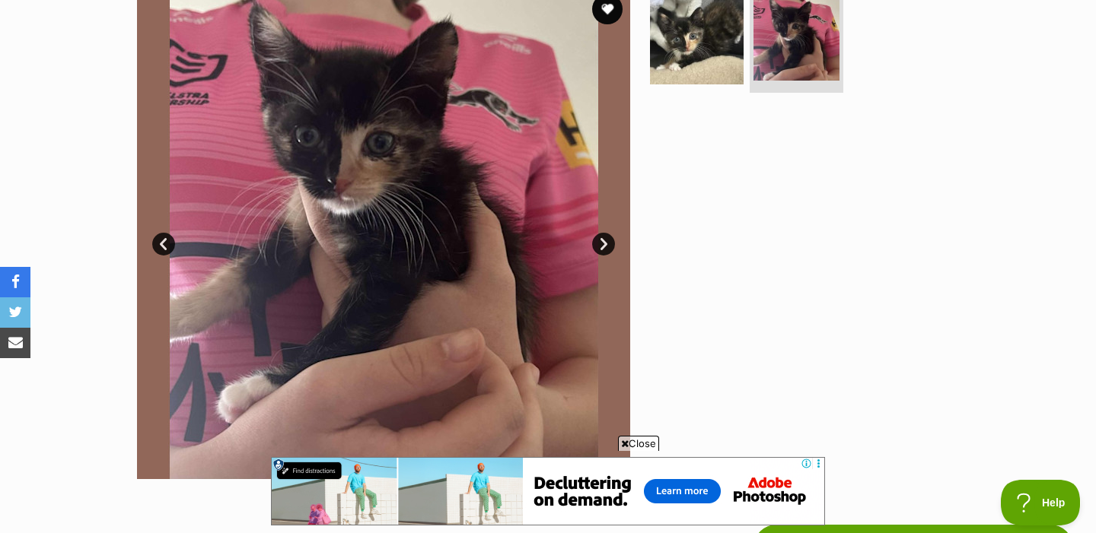
scroll to position [323, 0]
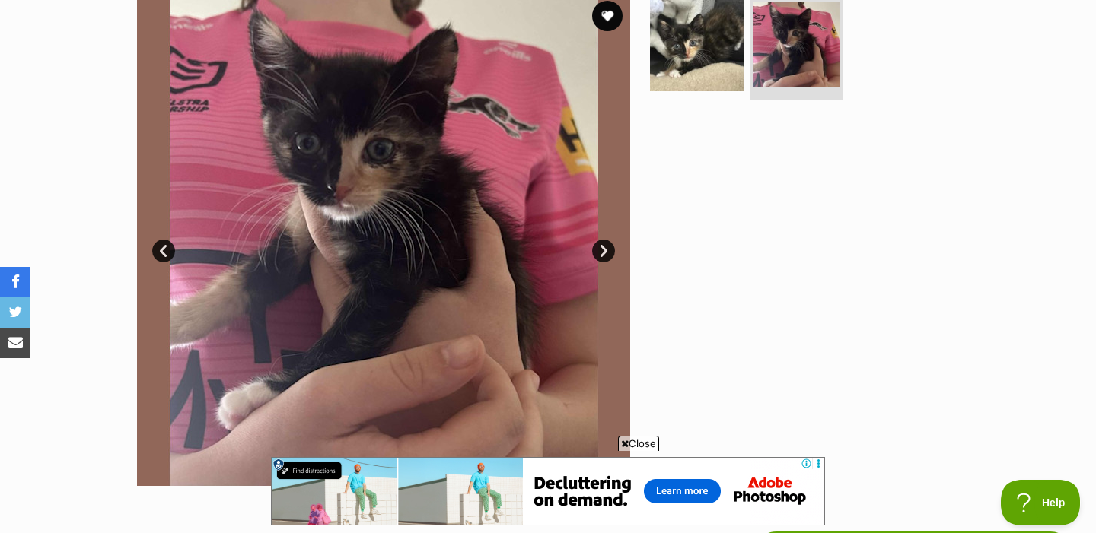
click at [167, 251] on link "Prev" at bounding box center [163, 251] width 23 height 23
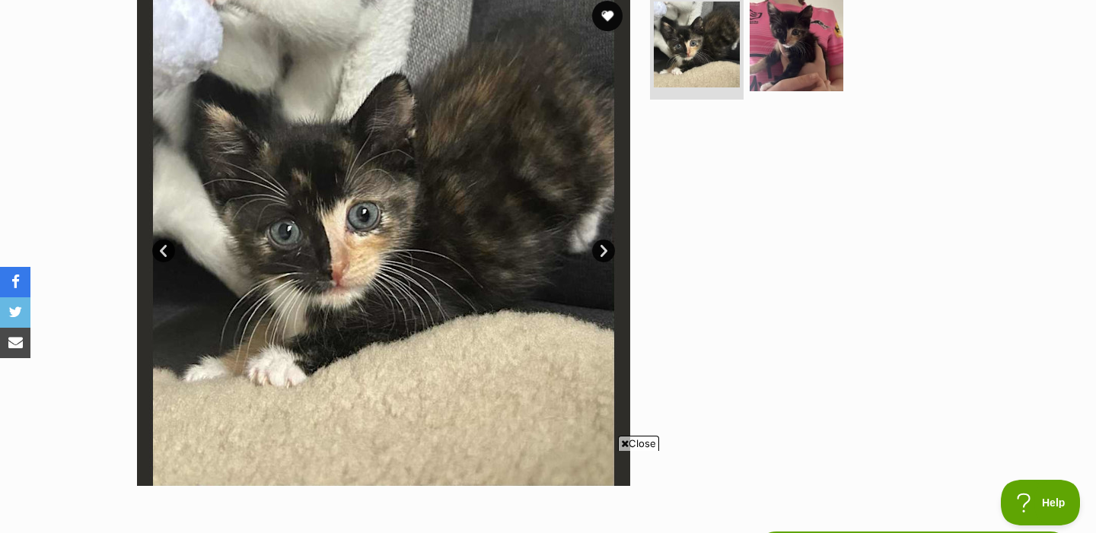
scroll to position [0, 0]
